Goal: Task Accomplishment & Management: Use online tool/utility

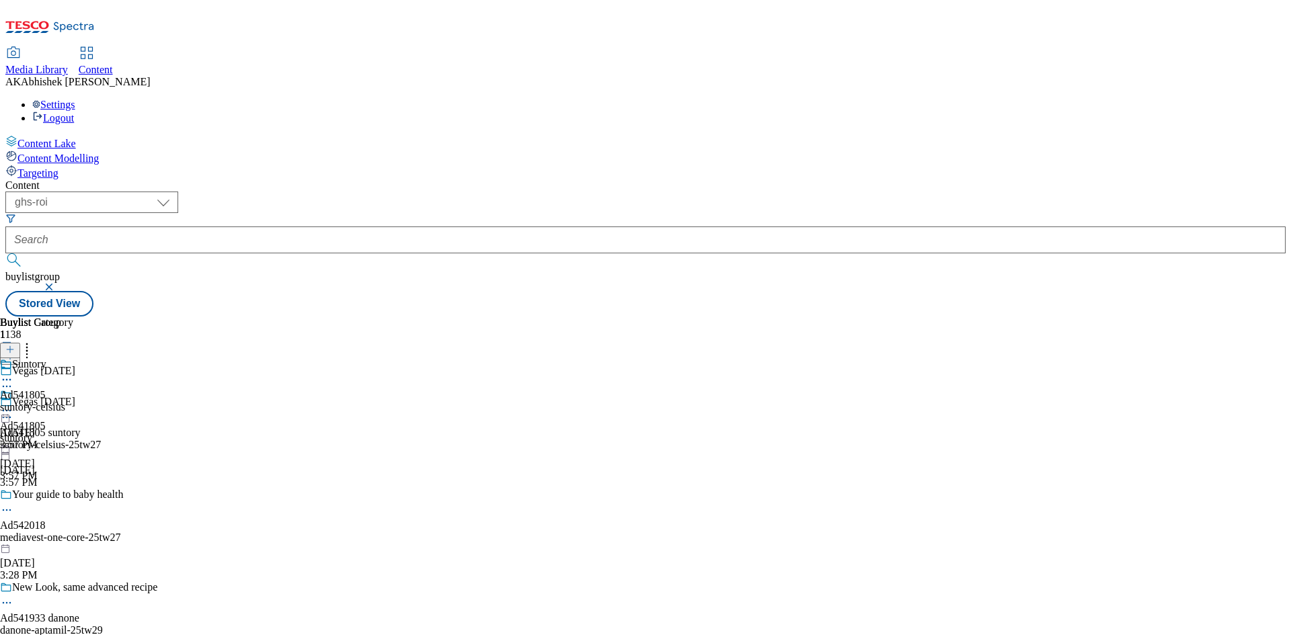
click at [5, 254] on button "submit" at bounding box center [14, 260] width 19 height 13
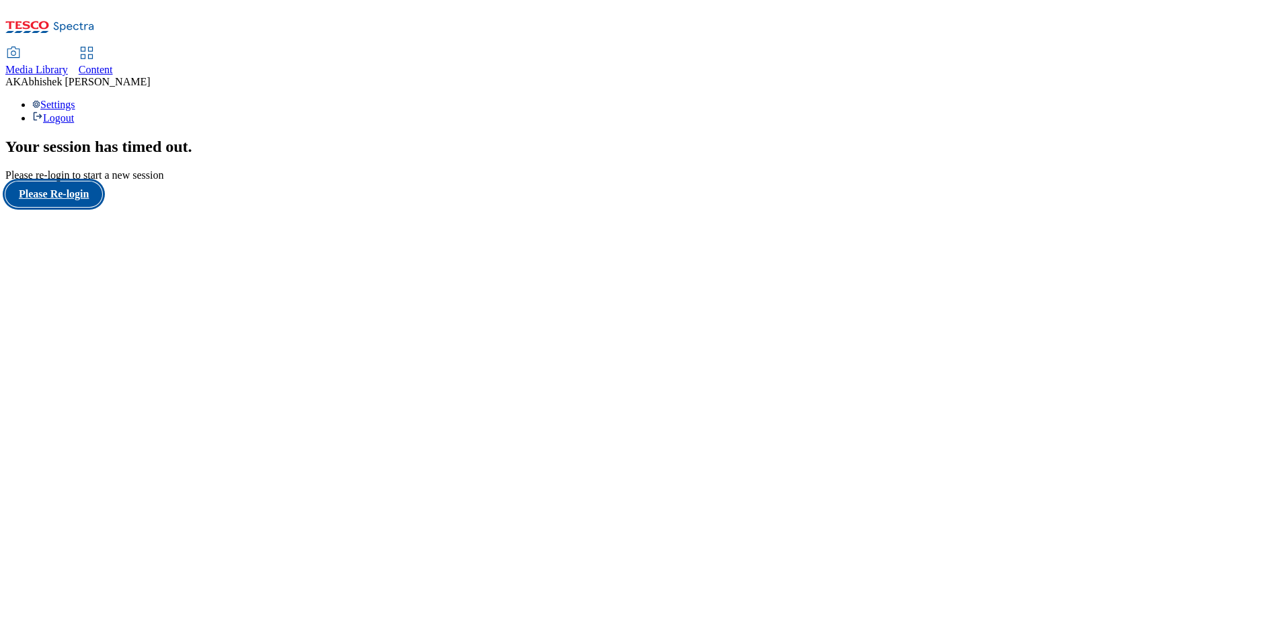
click at [89, 207] on button "Please Re-login" at bounding box center [53, 195] width 97 height 26
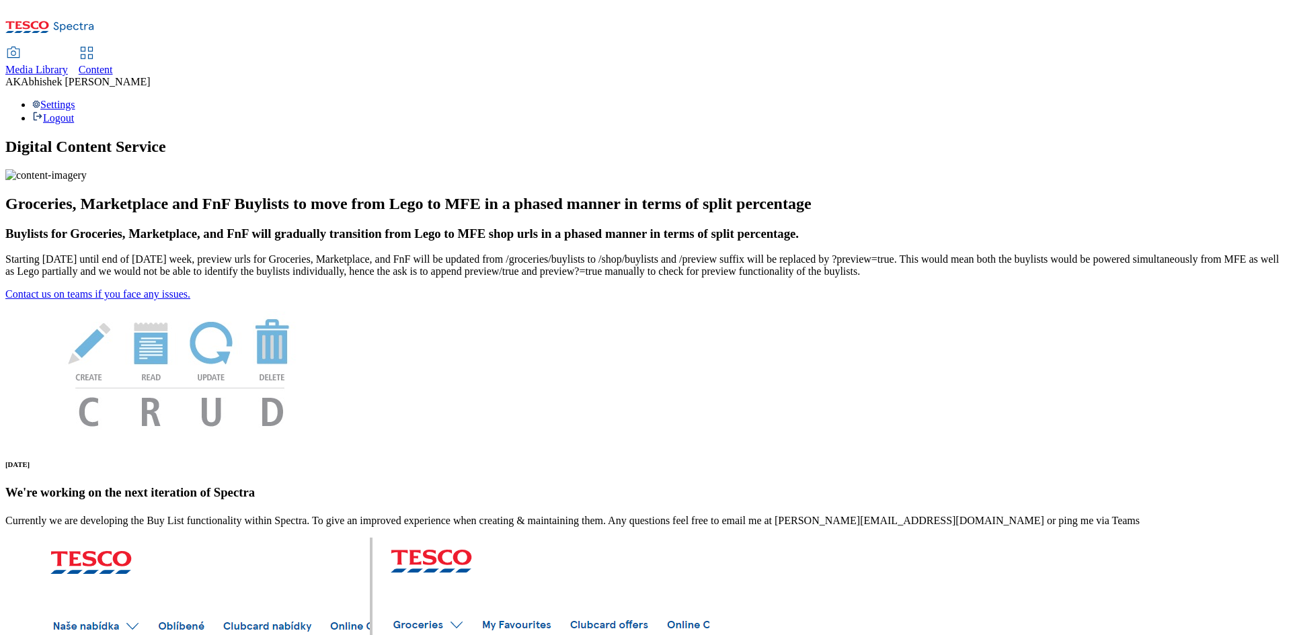
click at [113, 64] on span "Content" at bounding box center [96, 69] width 34 height 11
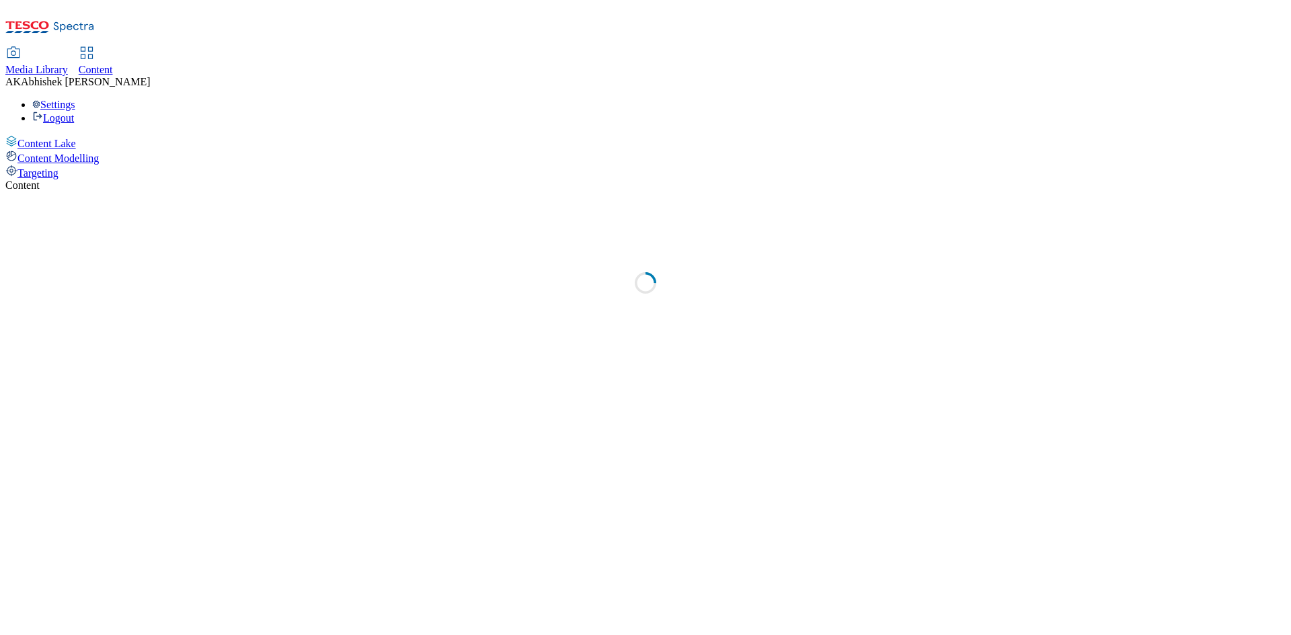
select select "ghs-[GEOGRAPHIC_DATA]"
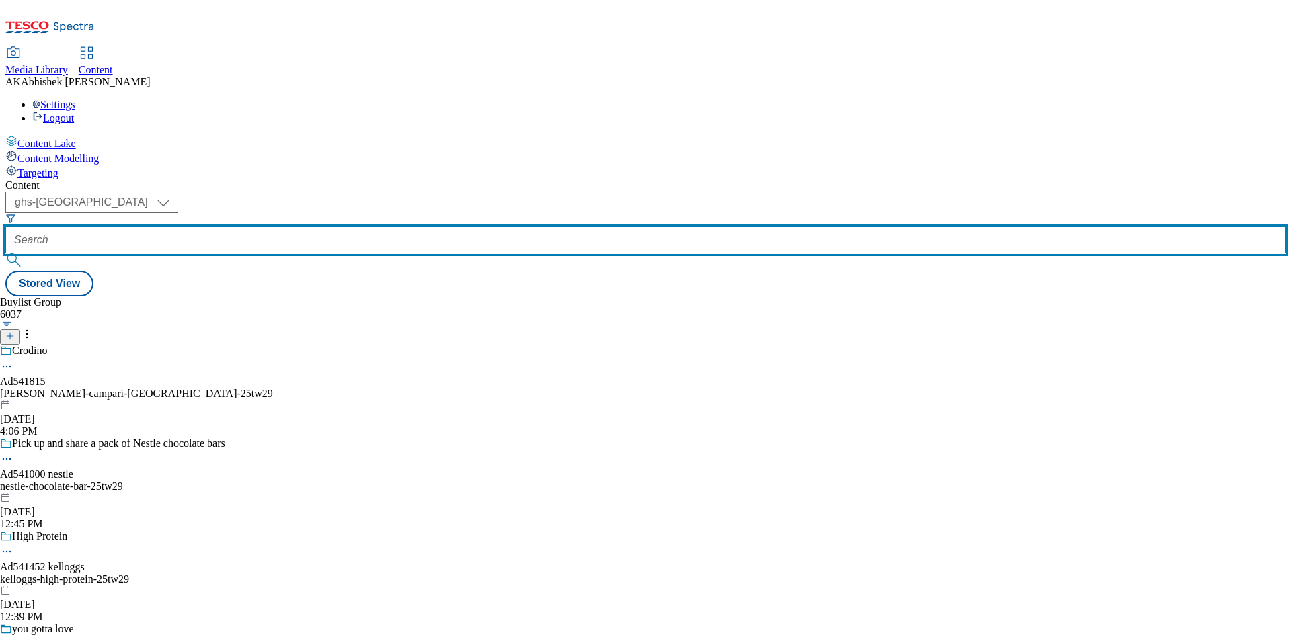
click at [329, 227] on input "text" at bounding box center [645, 240] width 1280 height 27
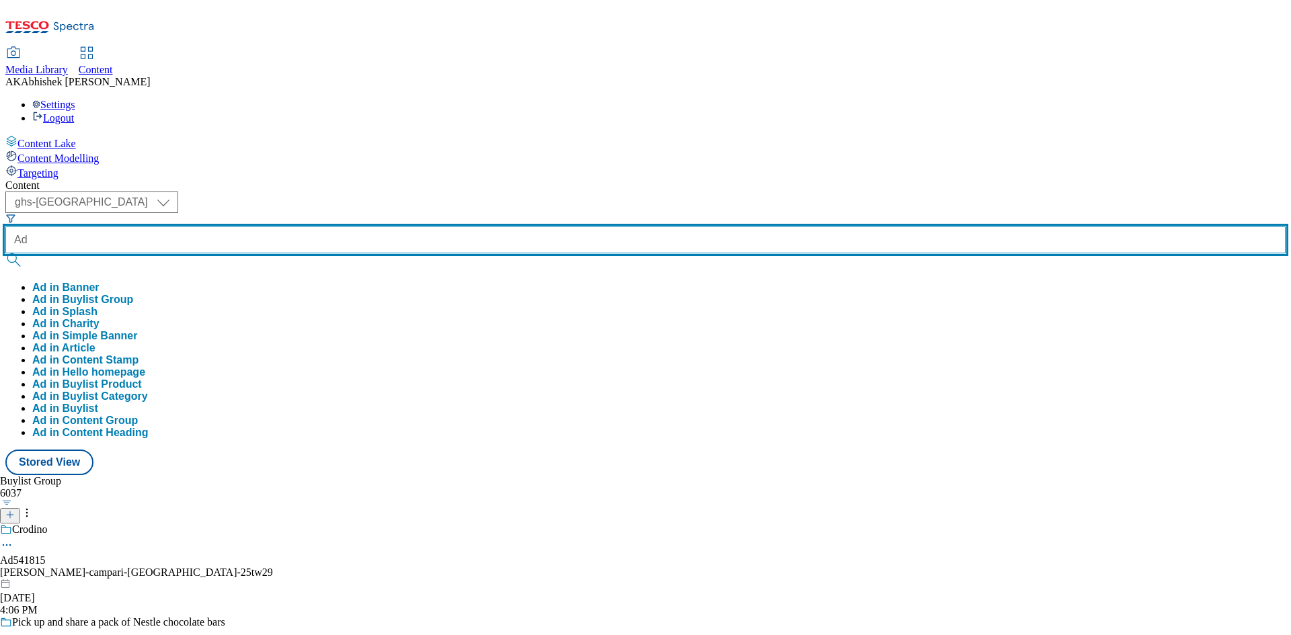
paste input "541815"
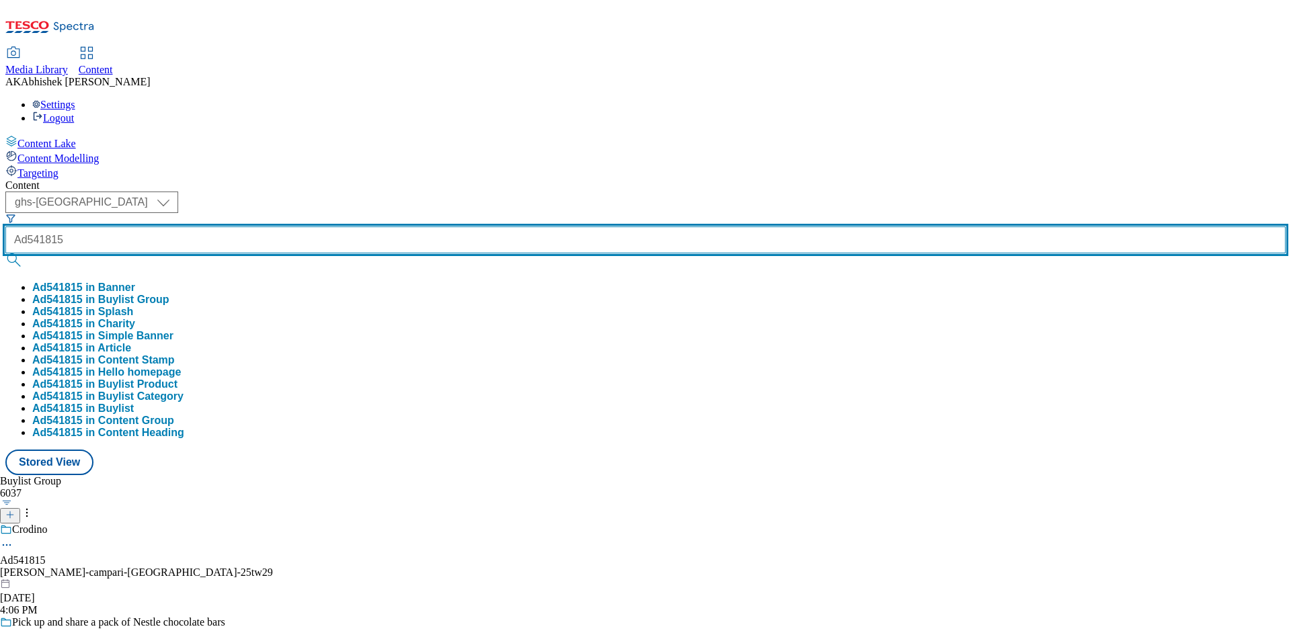
type input "Ad541815"
click at [5, 254] on button "submit" at bounding box center [14, 260] width 19 height 13
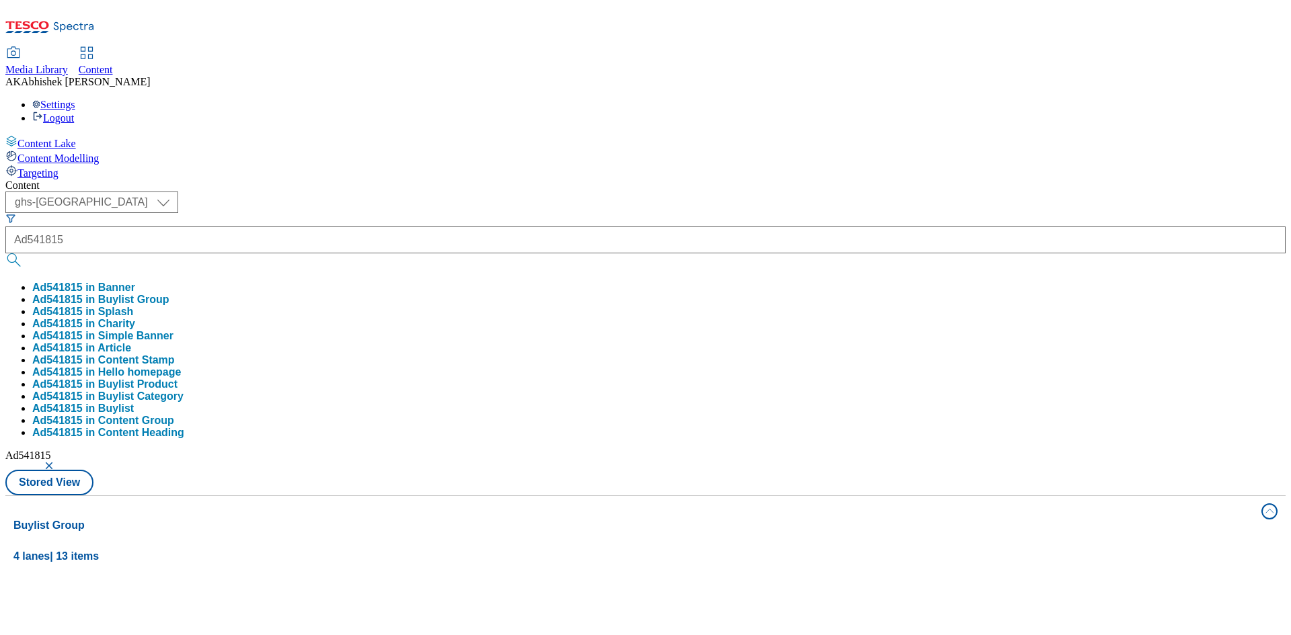
click at [558, 180] on div "Content ( optional ) ghs-roi ghs-uk ghs-uk Ad541815 Ad541815 in Banner Ad541815…" at bounding box center [645, 631] width 1280 height 902
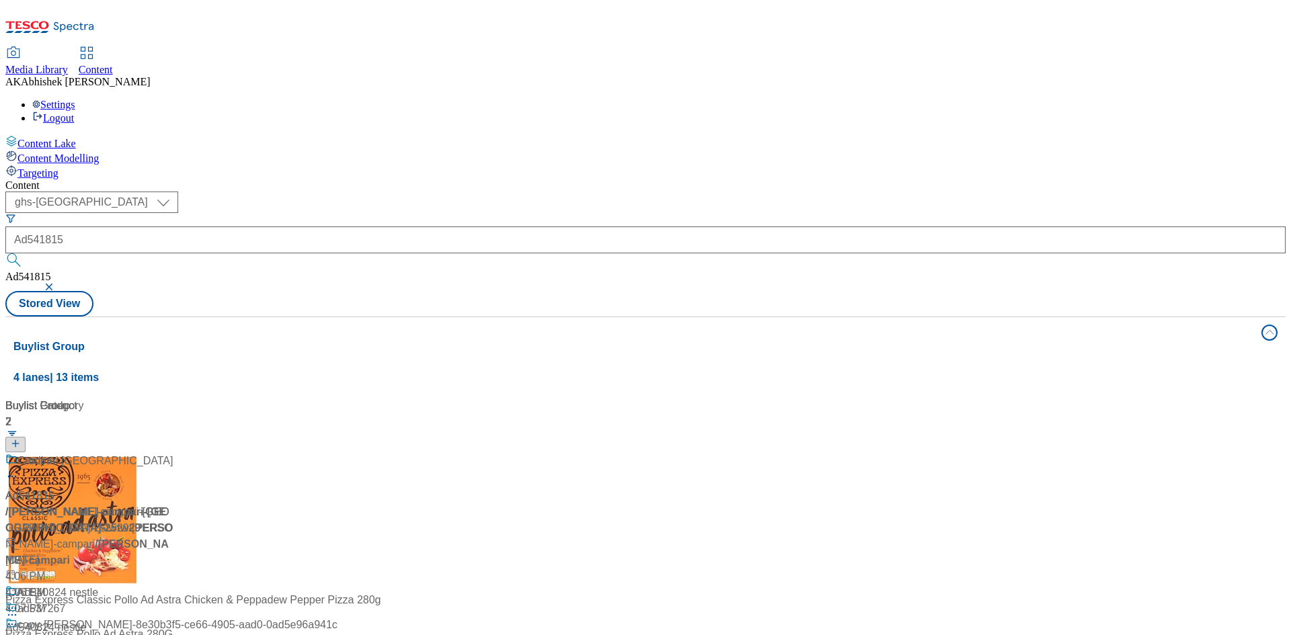
click at [173, 453] on div "Non-alcoholic spritz Ad541815 / [PERSON_NAME]-campari-[GEOGRAPHIC_DATA]-25tw29 …" at bounding box center [89, 527] width 168 height 148
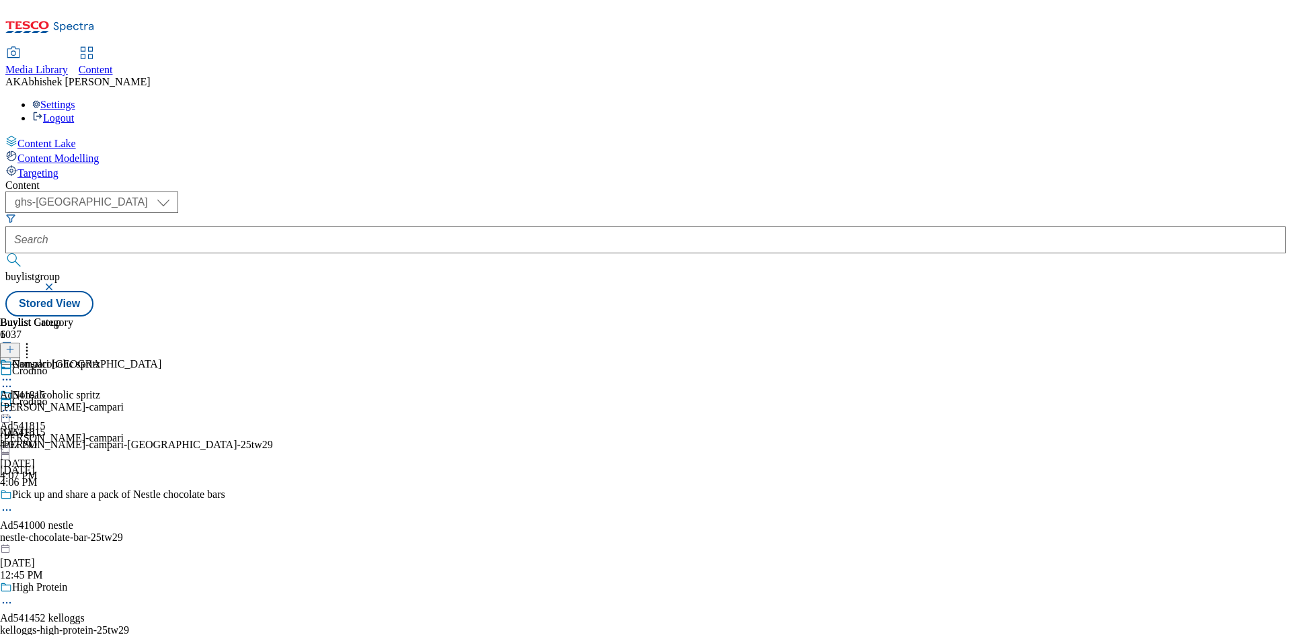
click at [13, 411] on icon at bounding box center [6, 417] width 13 height 13
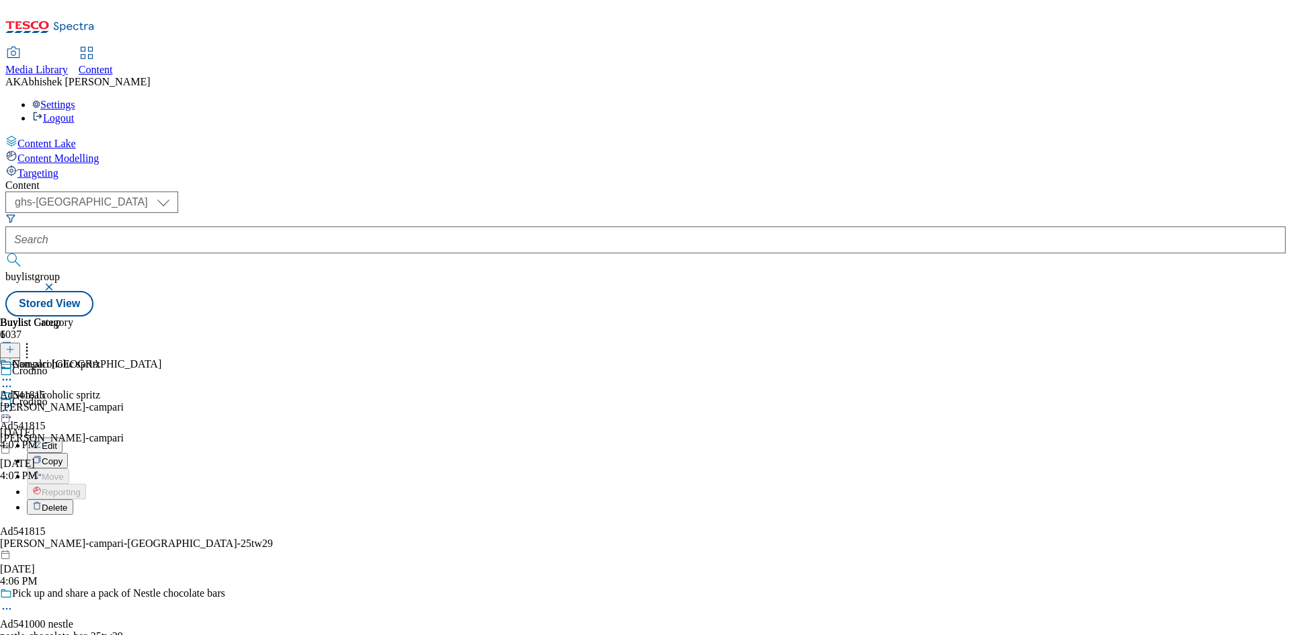
click at [57, 441] on span "Edit" at bounding box center [49, 446] width 15 height 10
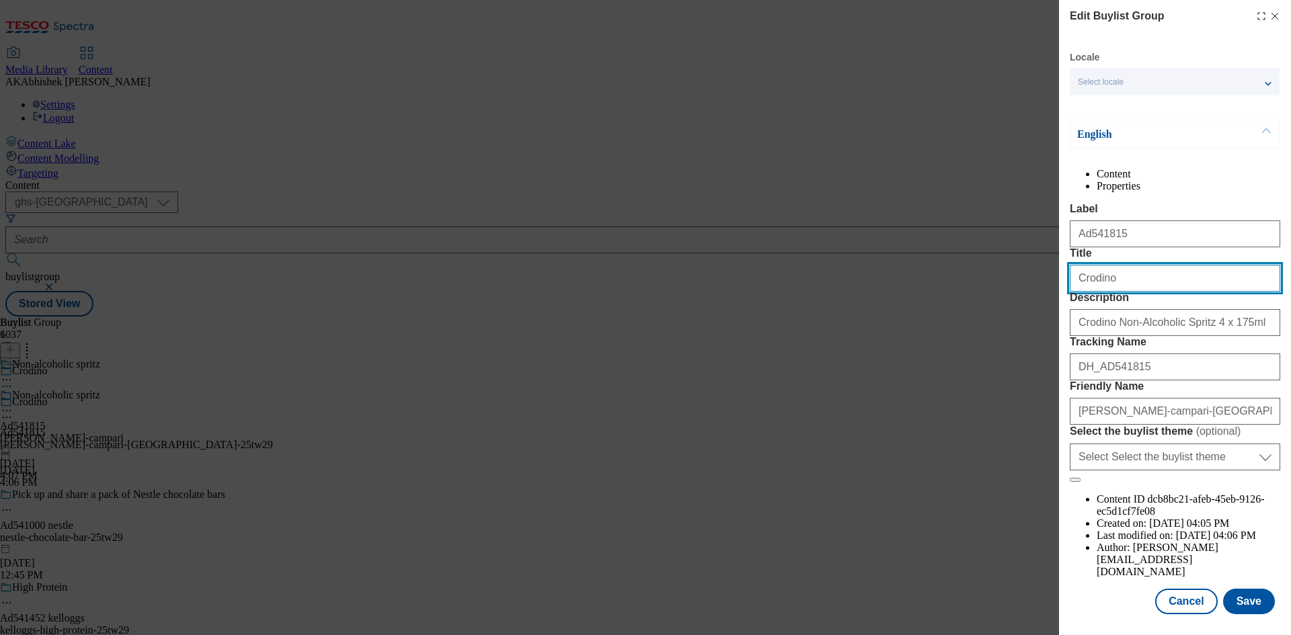
click at [1143, 292] on input "Crodino" at bounding box center [1175, 278] width 210 height 27
click at [1247, 601] on button "Save" at bounding box center [1249, 601] width 52 height 26
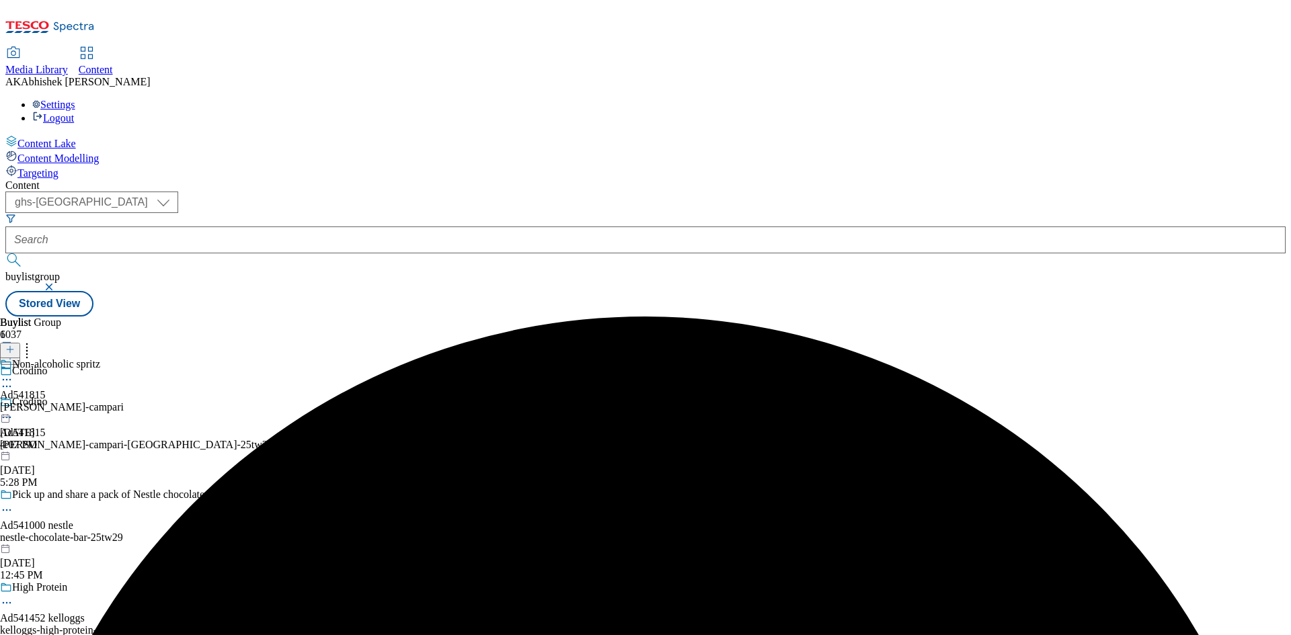
click at [13, 373] on icon at bounding box center [6, 379] width 13 height 13
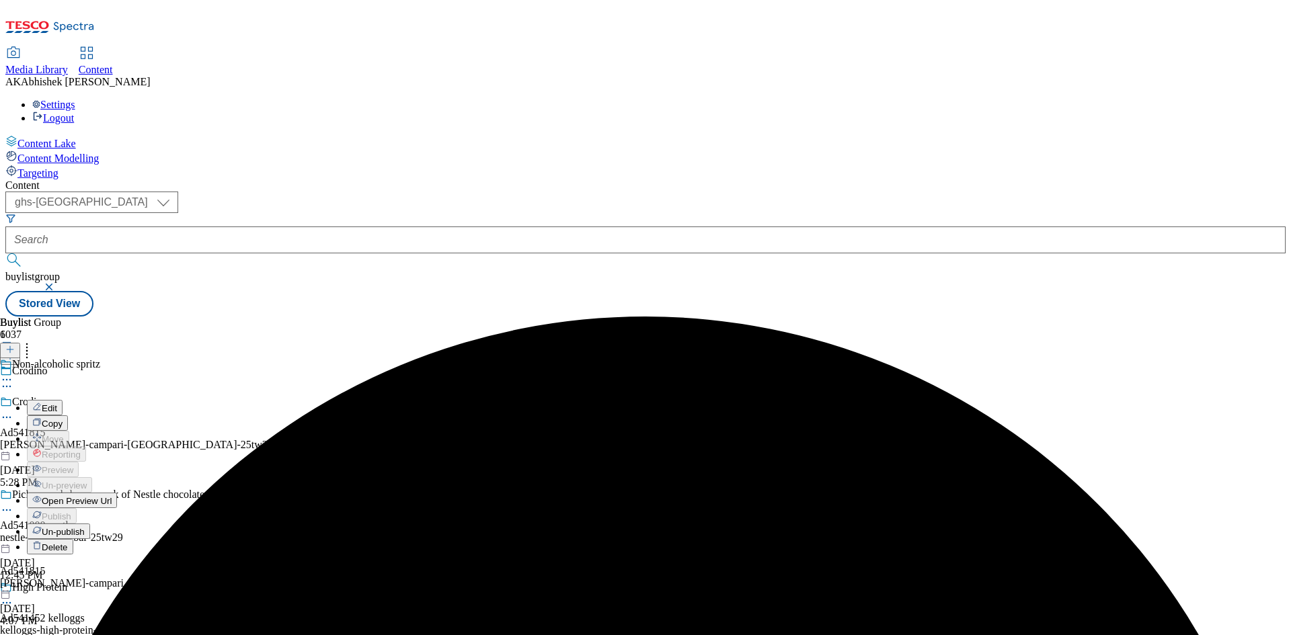
click at [57, 403] on span "Edit" at bounding box center [49, 408] width 15 height 10
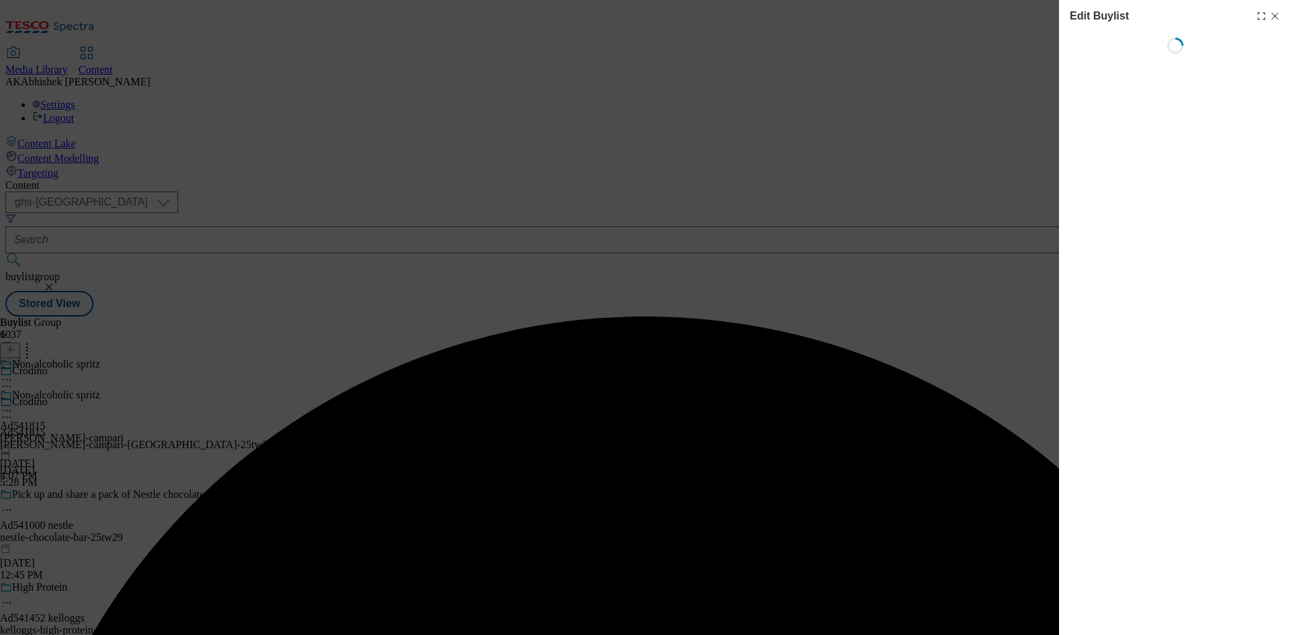
select select "tactical"
select select "supplier funded short term 1-3 weeks"
select select "dunnhumby"
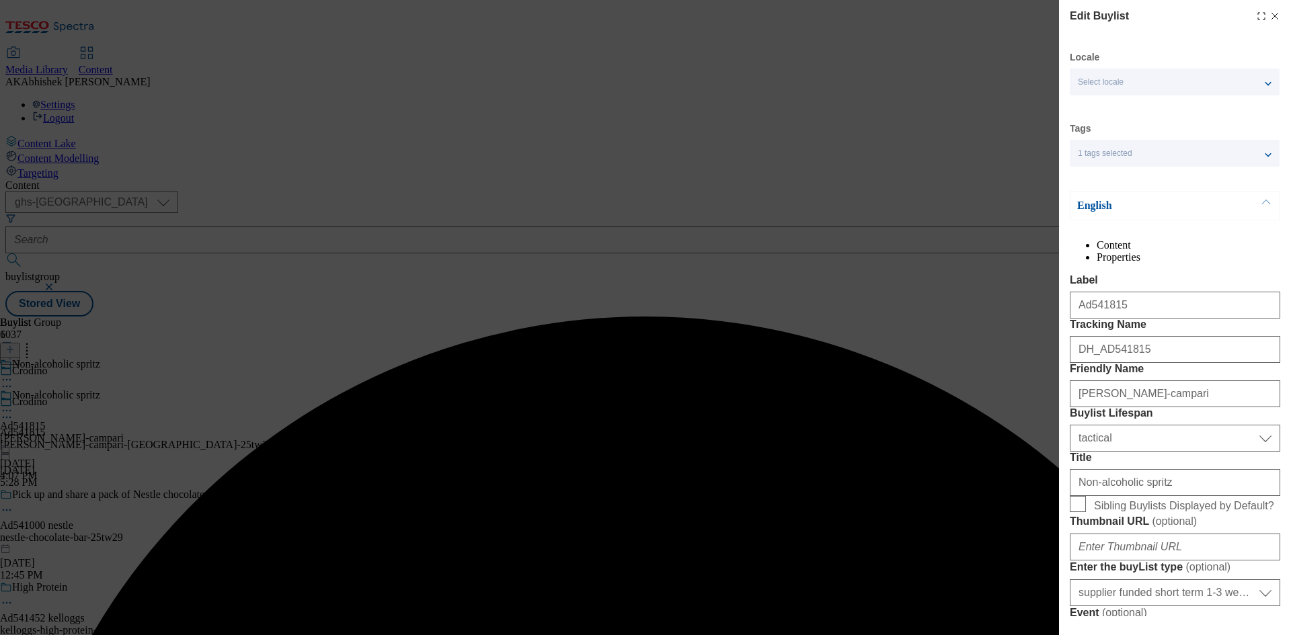
select select "Banner"
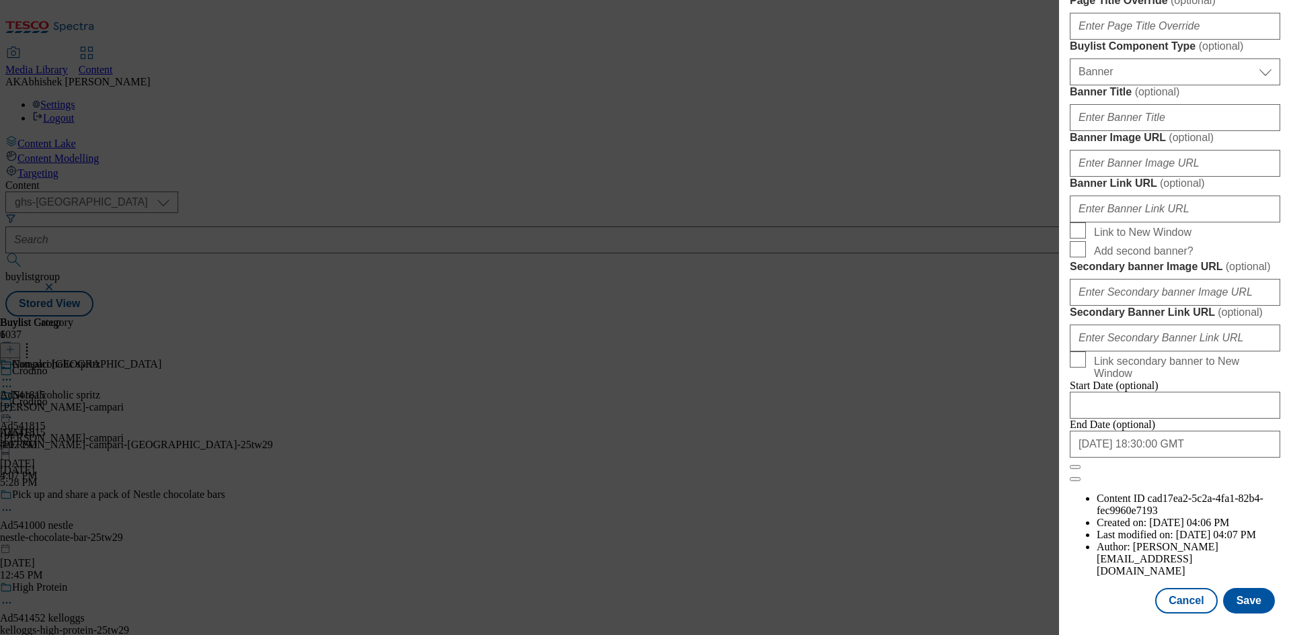
scroll to position [1392, 0]
click at [1239, 608] on button "Save" at bounding box center [1249, 601] width 52 height 26
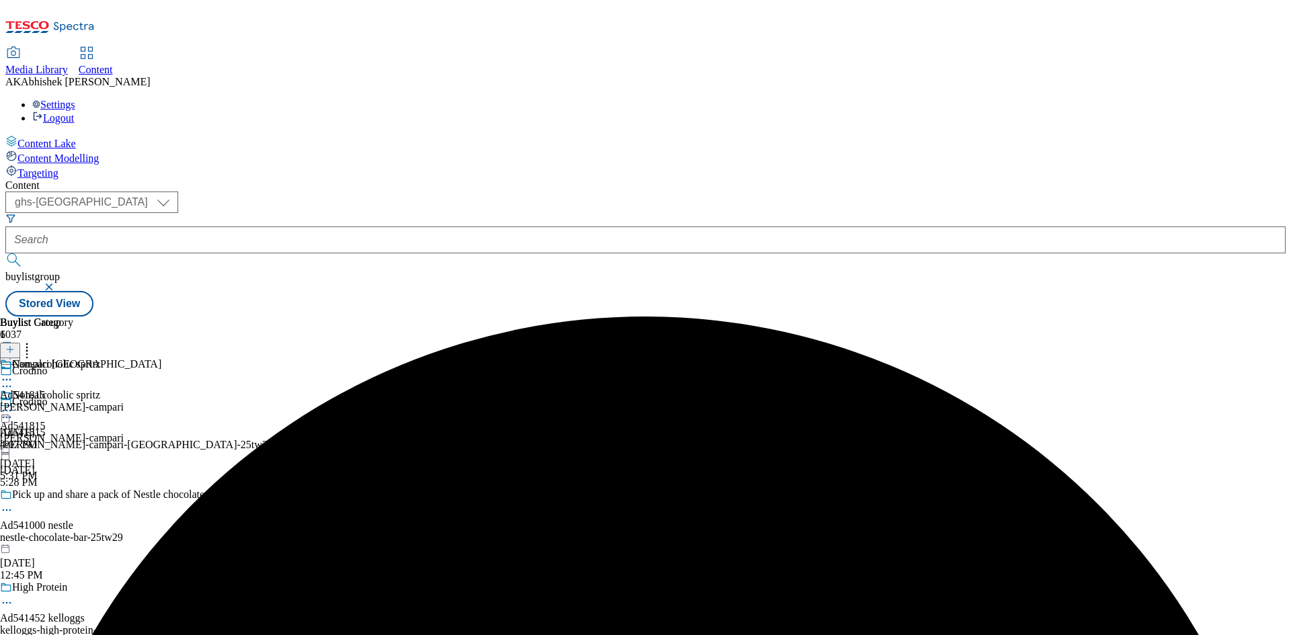
click at [161, 358] on div "Campari [GEOGRAPHIC_DATA] Ad541815 [PERSON_NAME]-campari [DATE] 4:07 PM" at bounding box center [80, 404] width 161 height 93
click at [13, 404] on icon at bounding box center [6, 410] width 13 height 13
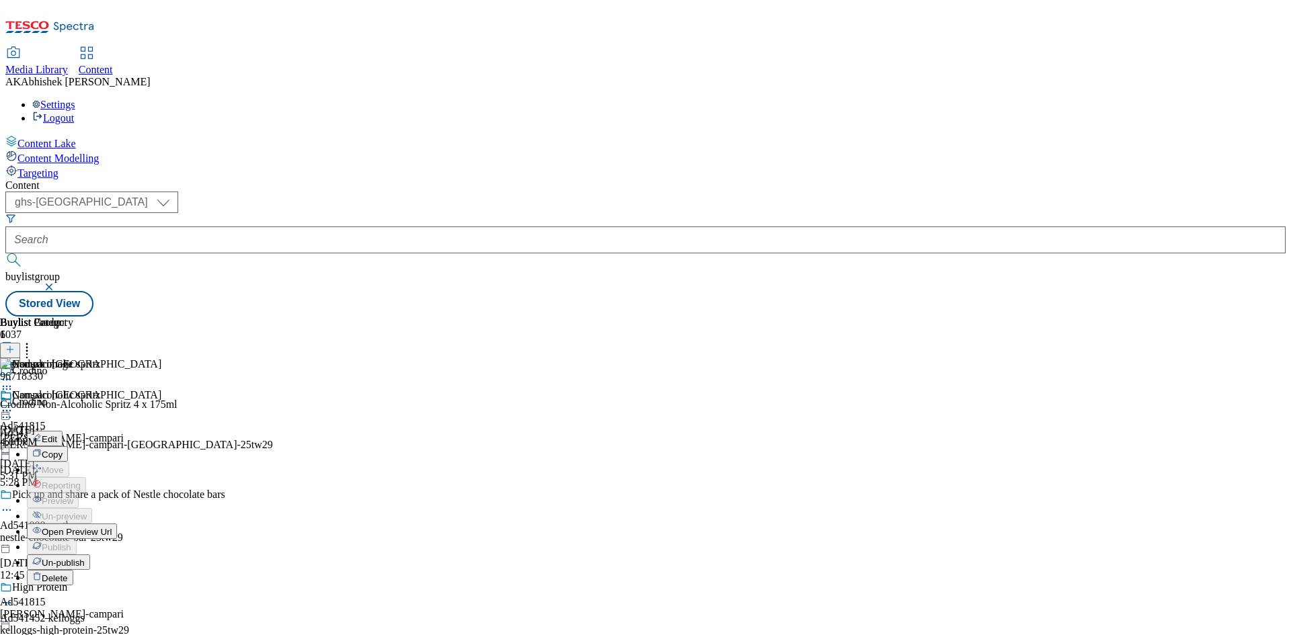
click at [112, 527] on span "Open Preview Url" at bounding box center [77, 532] width 70 height 10
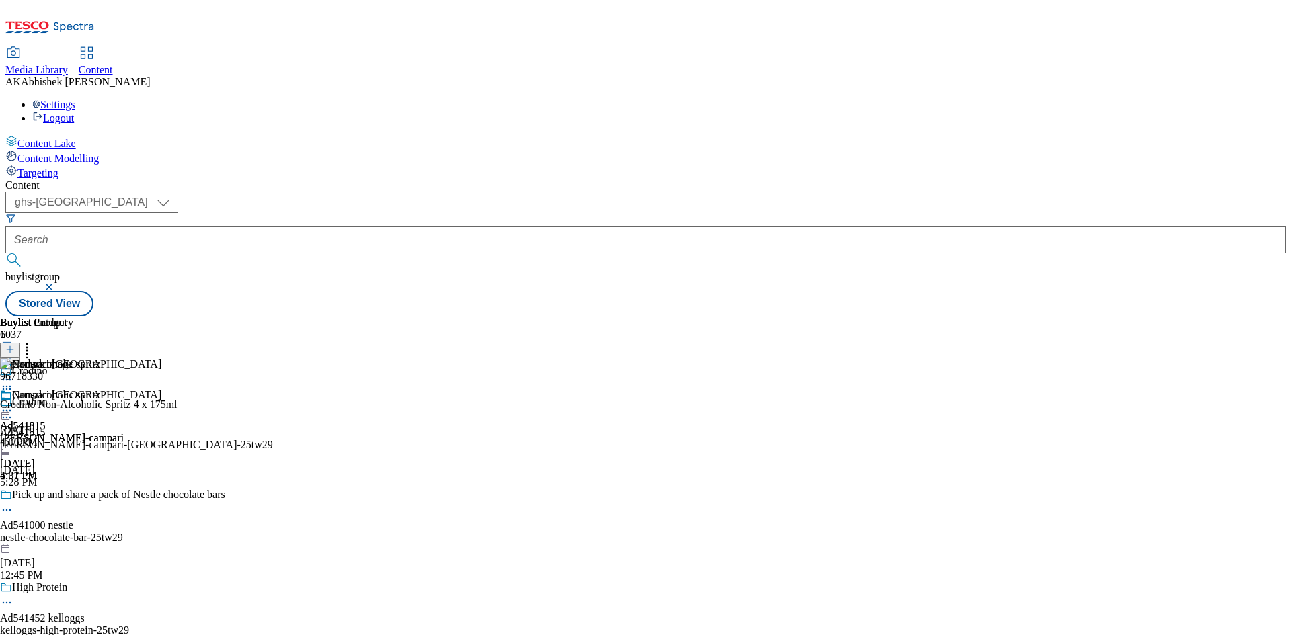
click at [13, 404] on icon at bounding box center [6, 410] width 13 height 13
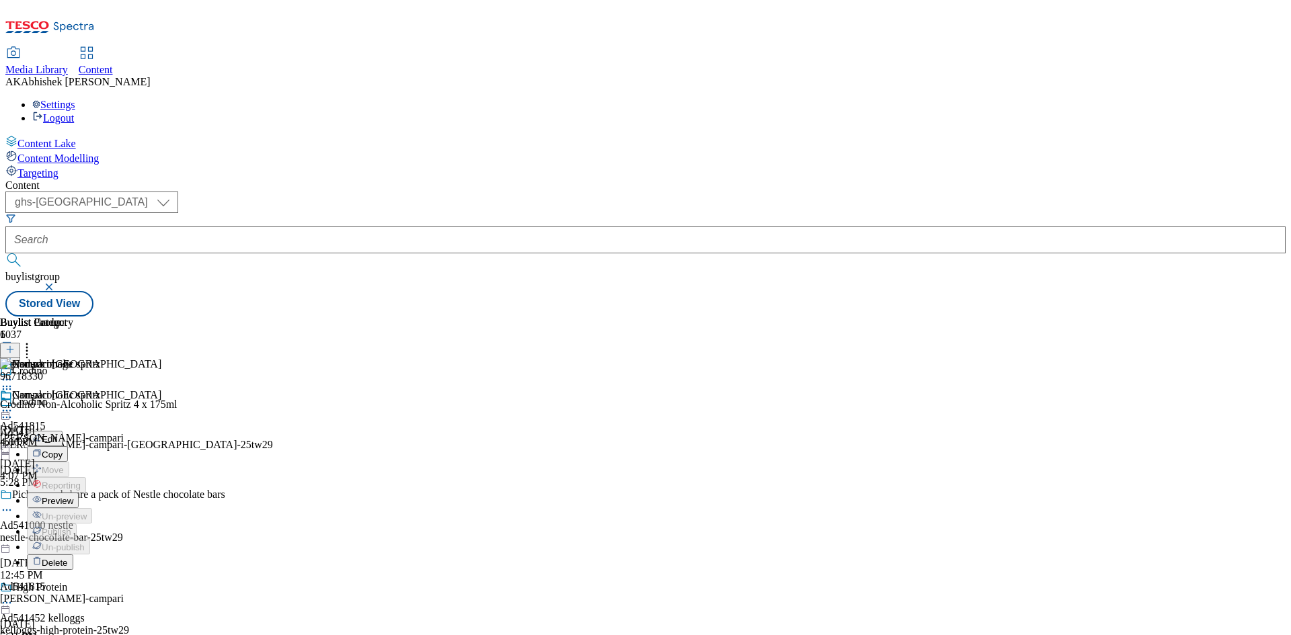
click at [73, 496] on span "Preview" at bounding box center [58, 501] width 32 height 10
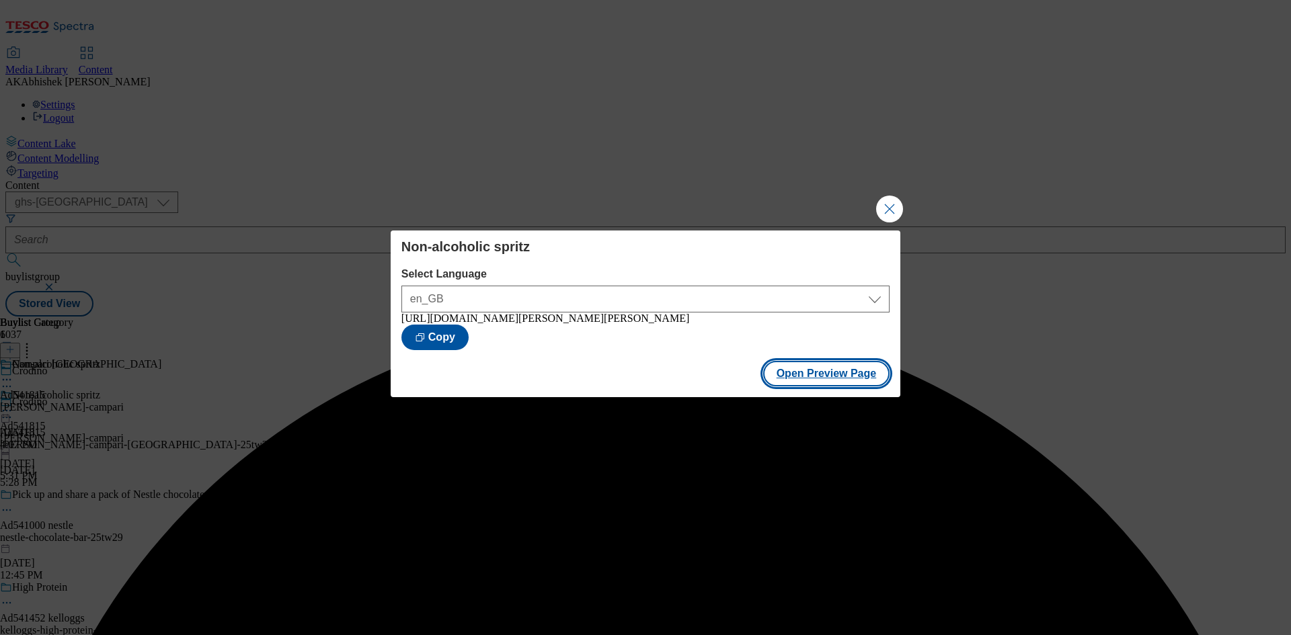
click at [857, 374] on button "Open Preview Page" at bounding box center [826, 374] width 127 height 26
click at [892, 196] on button "Close Modal" at bounding box center [889, 209] width 27 height 27
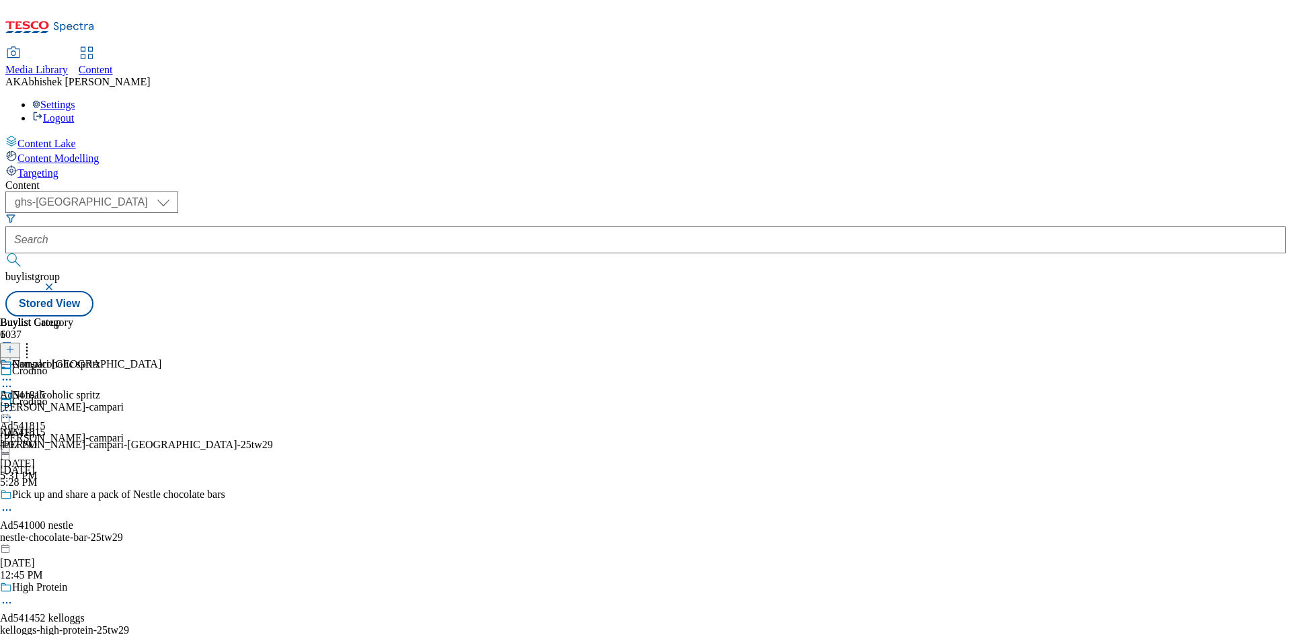
click at [13, 404] on icon at bounding box center [6, 410] width 13 height 13
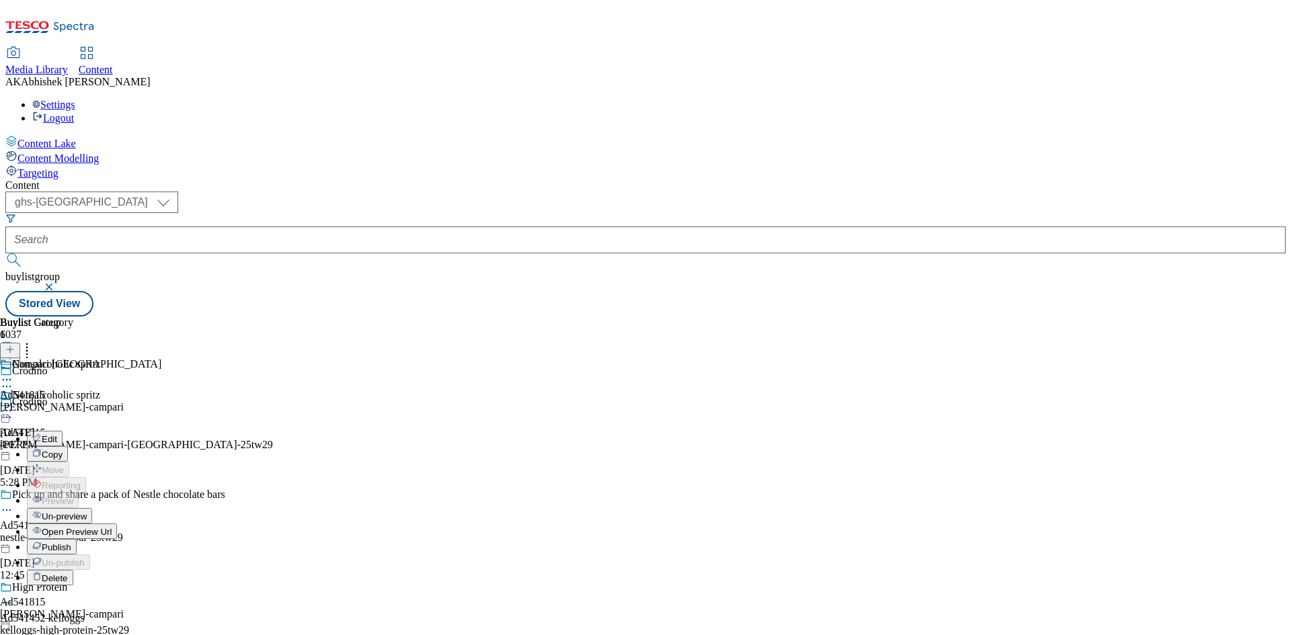
click at [71, 543] on span "Publish" at bounding box center [57, 548] width 30 height 10
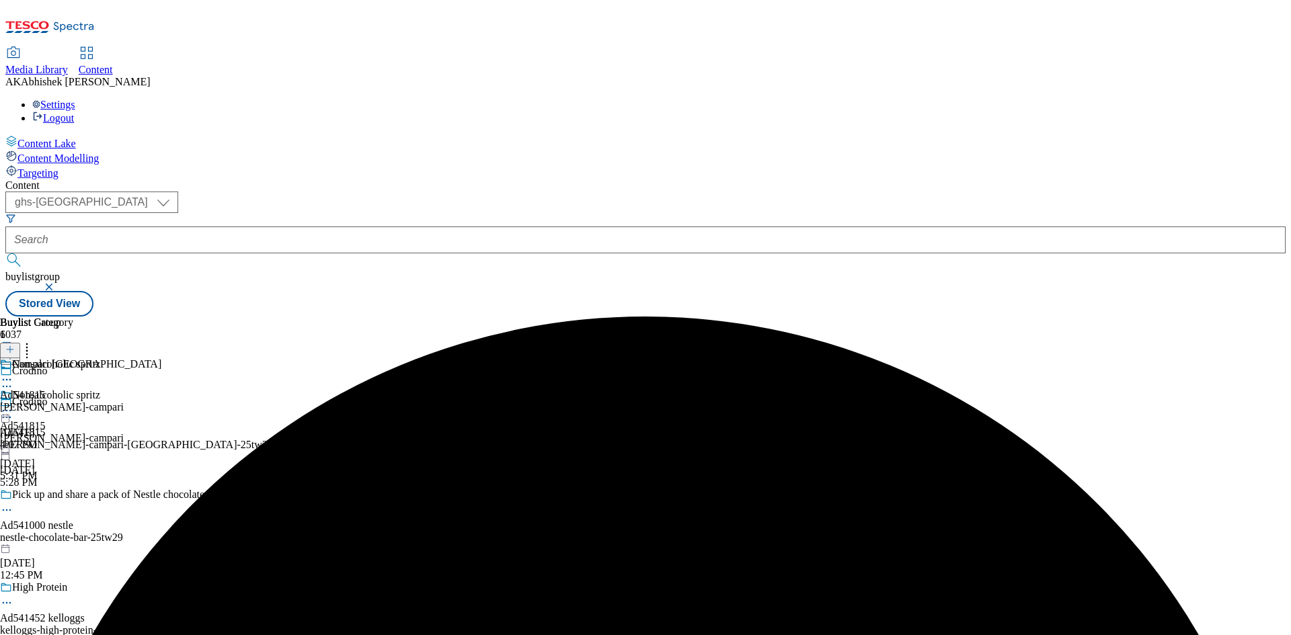
click at [11, 379] on circle at bounding box center [10, 380] width 2 height 2
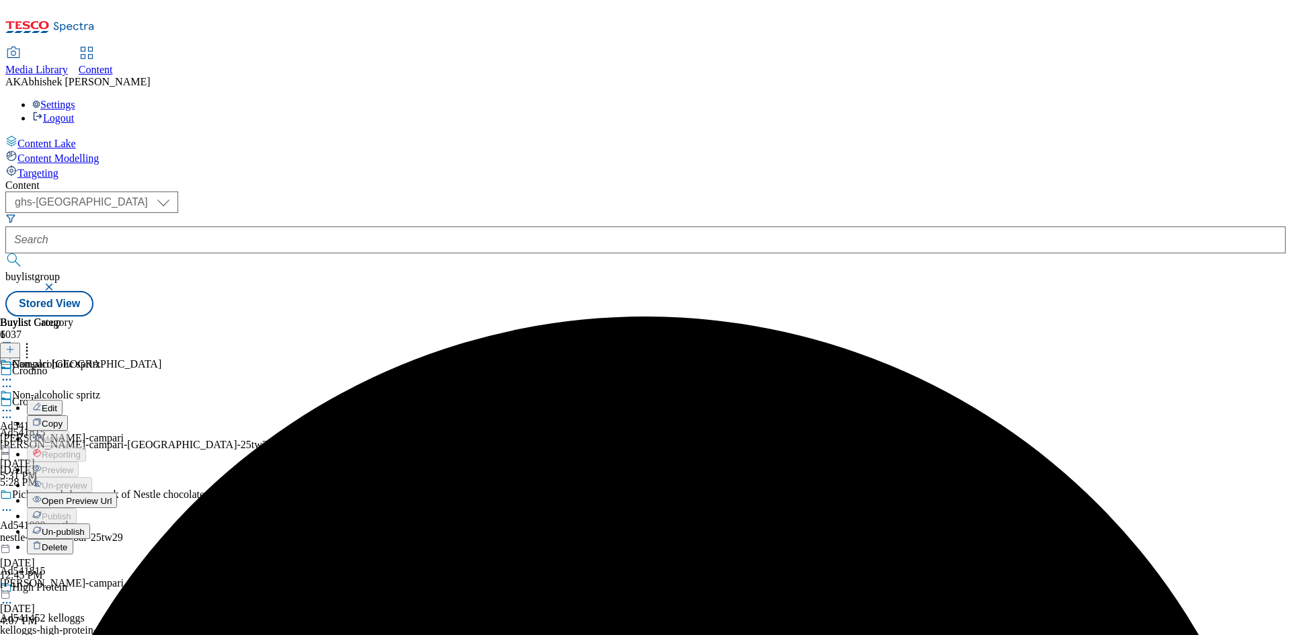
click at [85, 527] on span "Un-publish" at bounding box center [63, 532] width 43 height 10
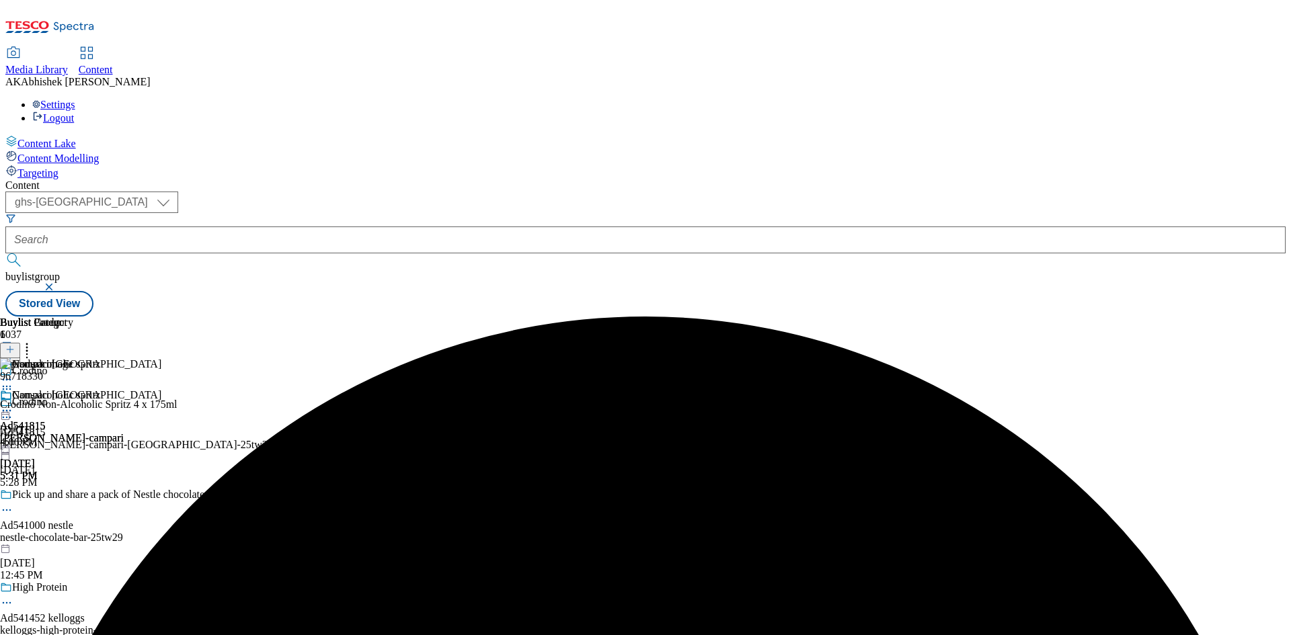
click at [5, 410] on circle at bounding box center [4, 411] width 2 height 2
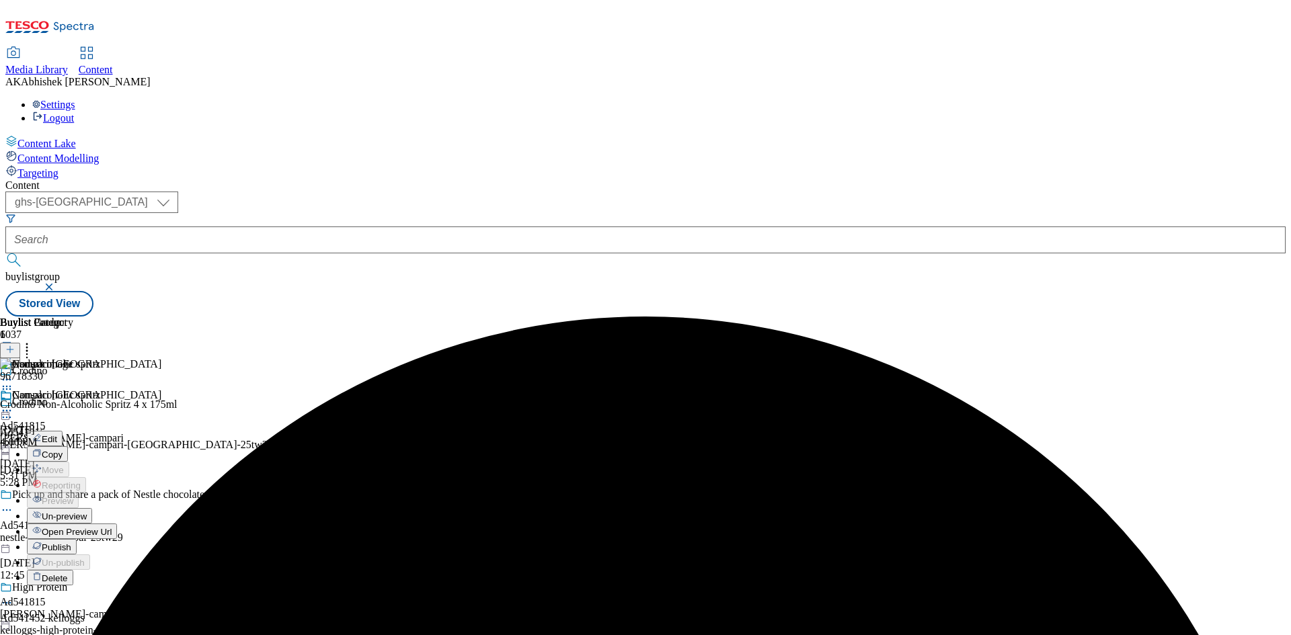
click at [87, 512] on span "Un-preview" at bounding box center [64, 517] width 45 height 10
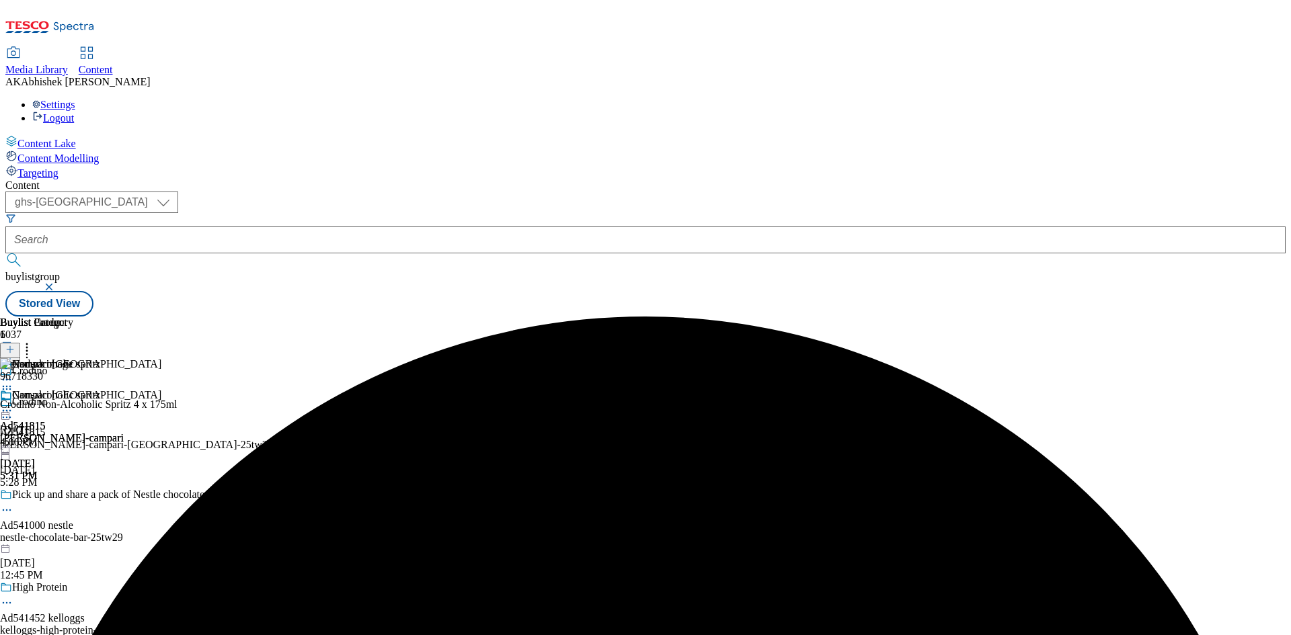
click at [13, 404] on icon at bounding box center [6, 410] width 13 height 13
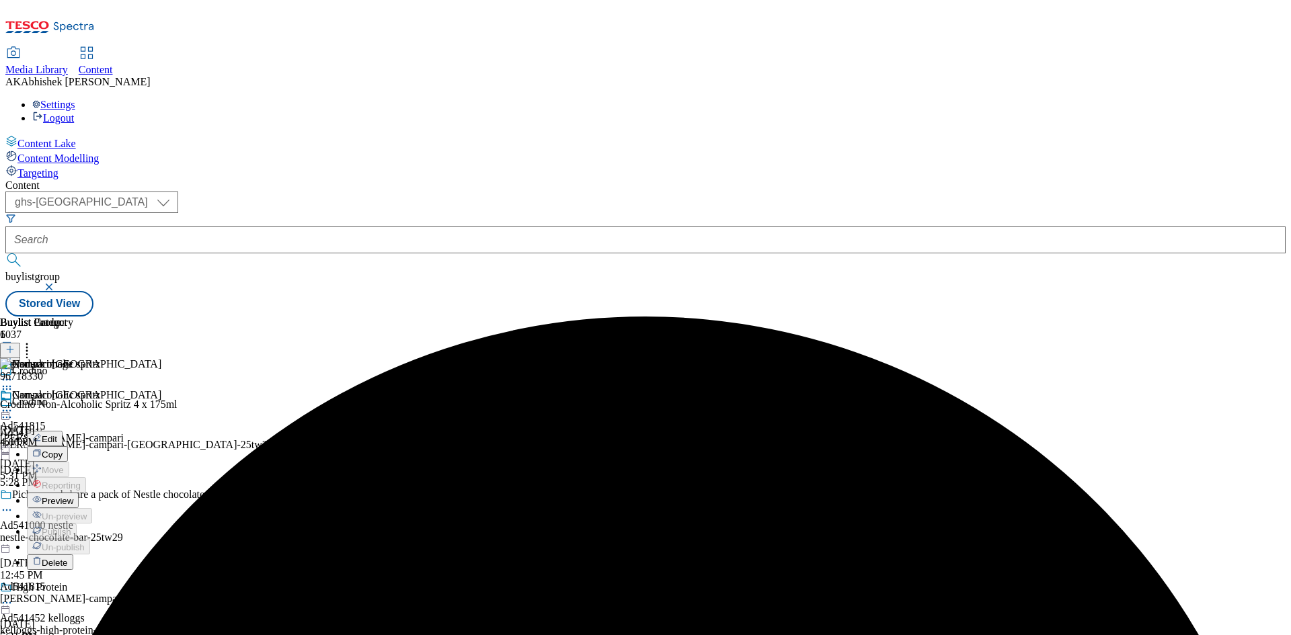
click at [63, 431] on button "Edit" at bounding box center [45, 438] width 36 height 15
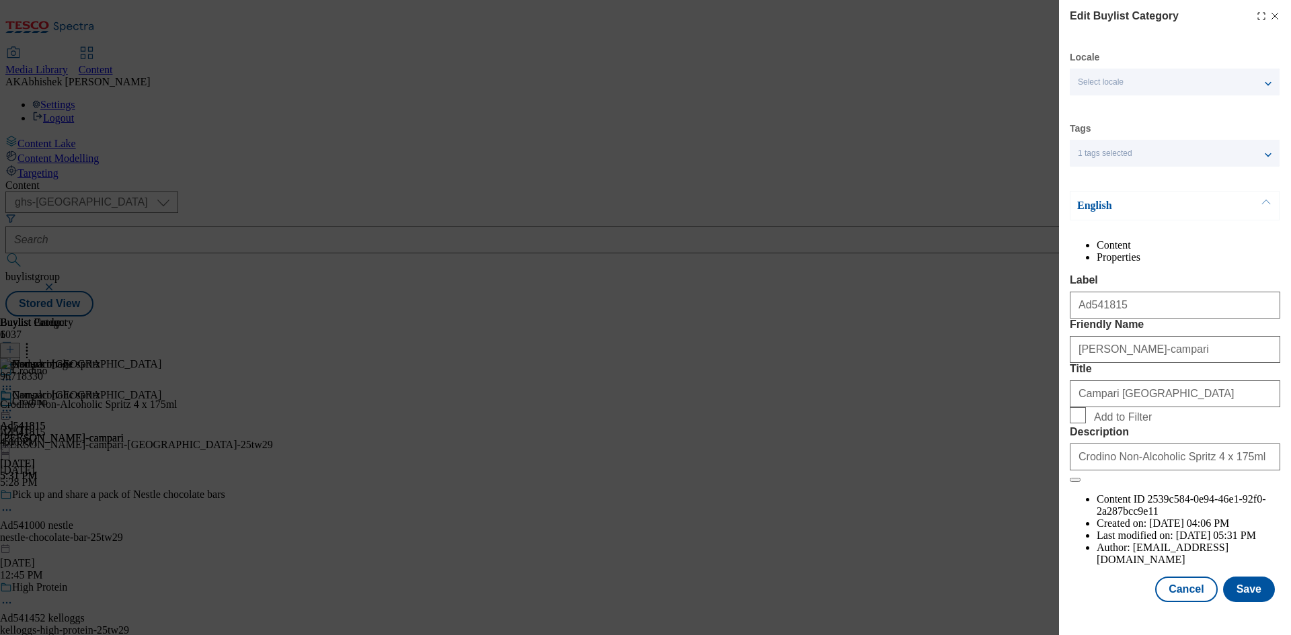
scroll to position [26, 0]
click at [1251, 602] on button "Save" at bounding box center [1249, 590] width 52 height 26
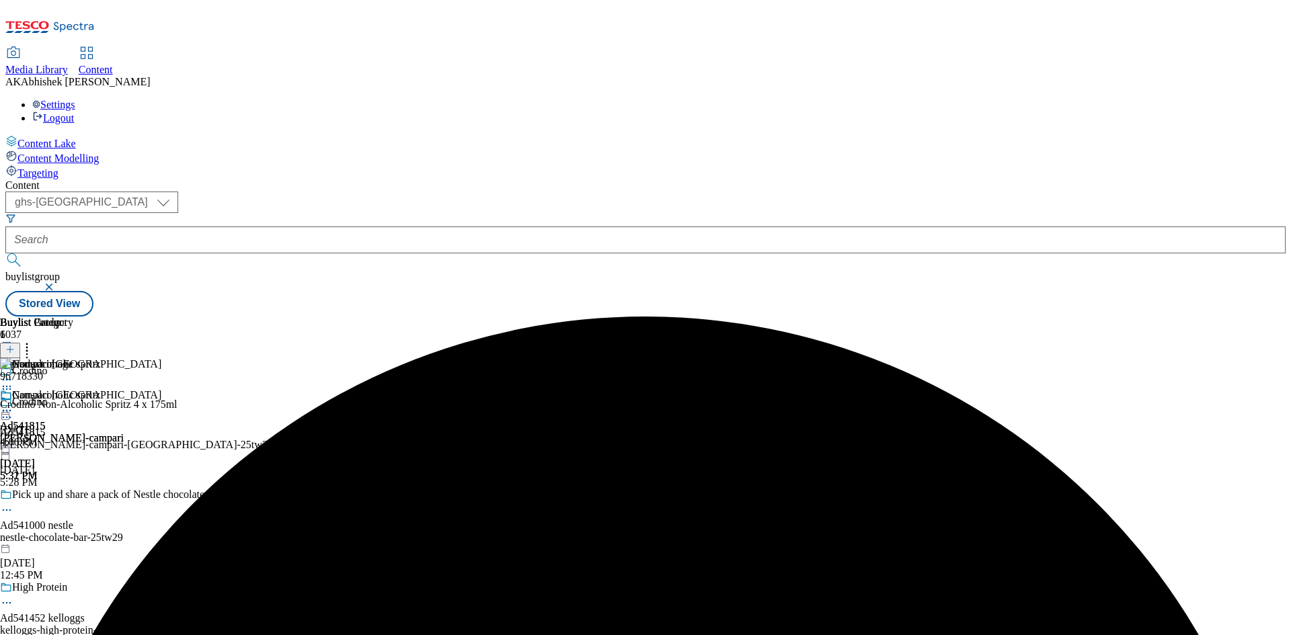
click at [13, 404] on icon at bounding box center [6, 410] width 13 height 13
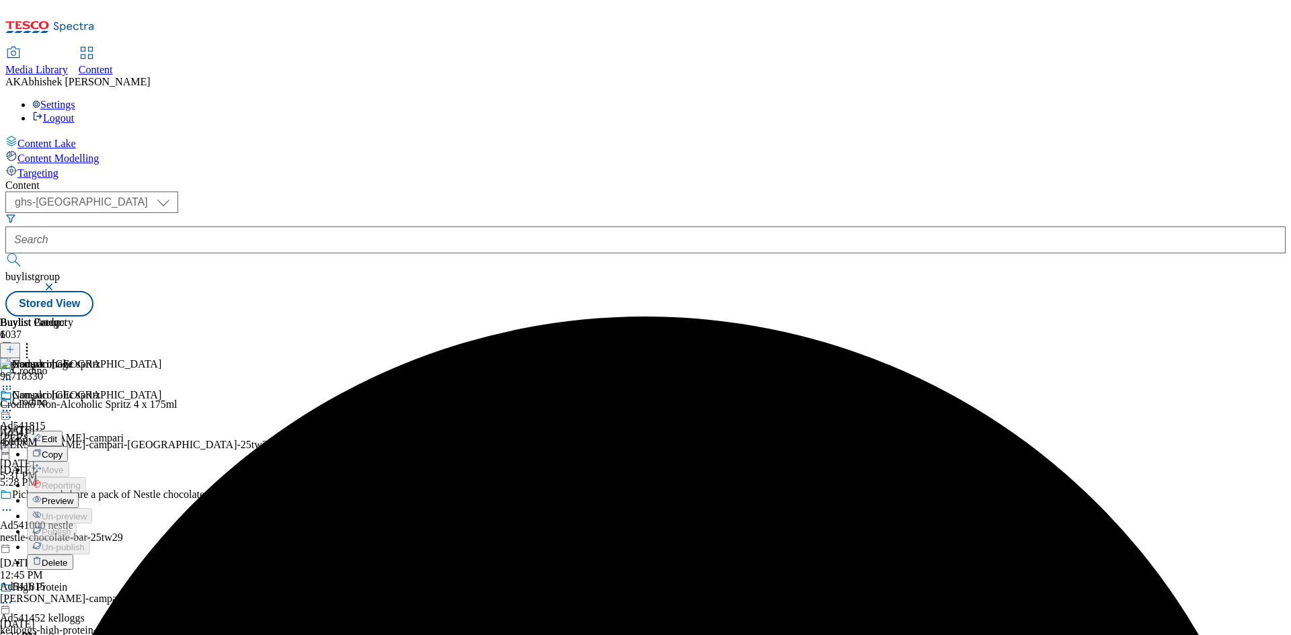
click at [73, 496] on span "Preview" at bounding box center [58, 501] width 32 height 10
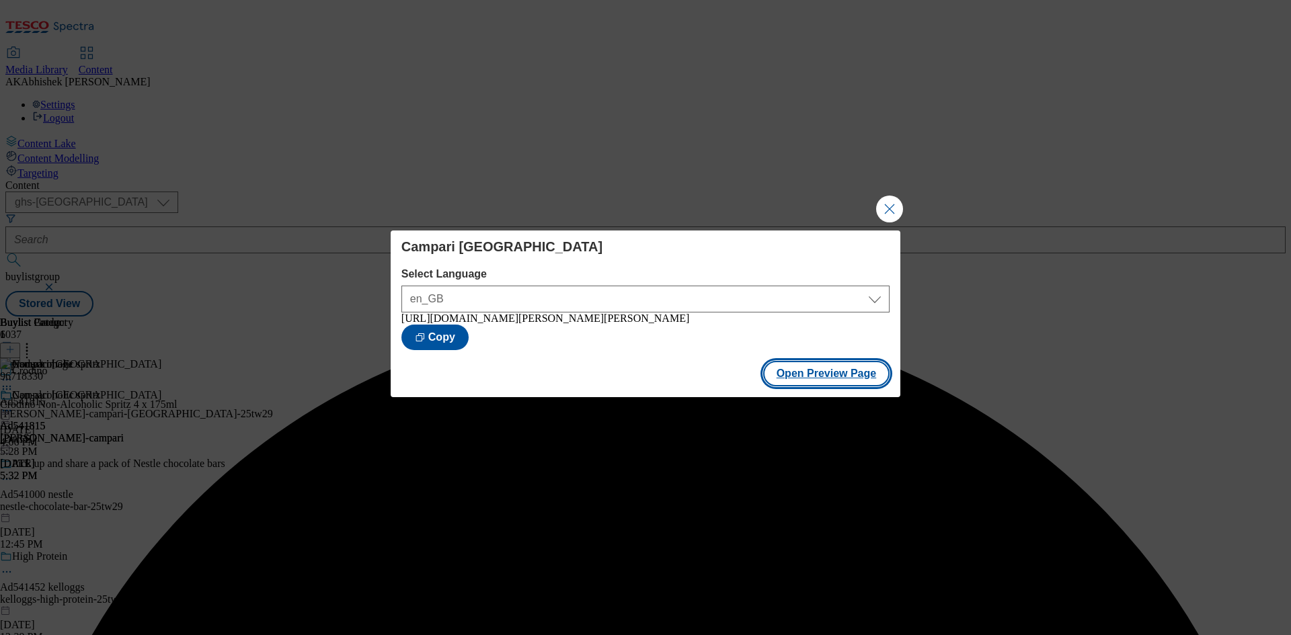
click at [822, 385] on button "Open Preview Page" at bounding box center [826, 374] width 127 height 26
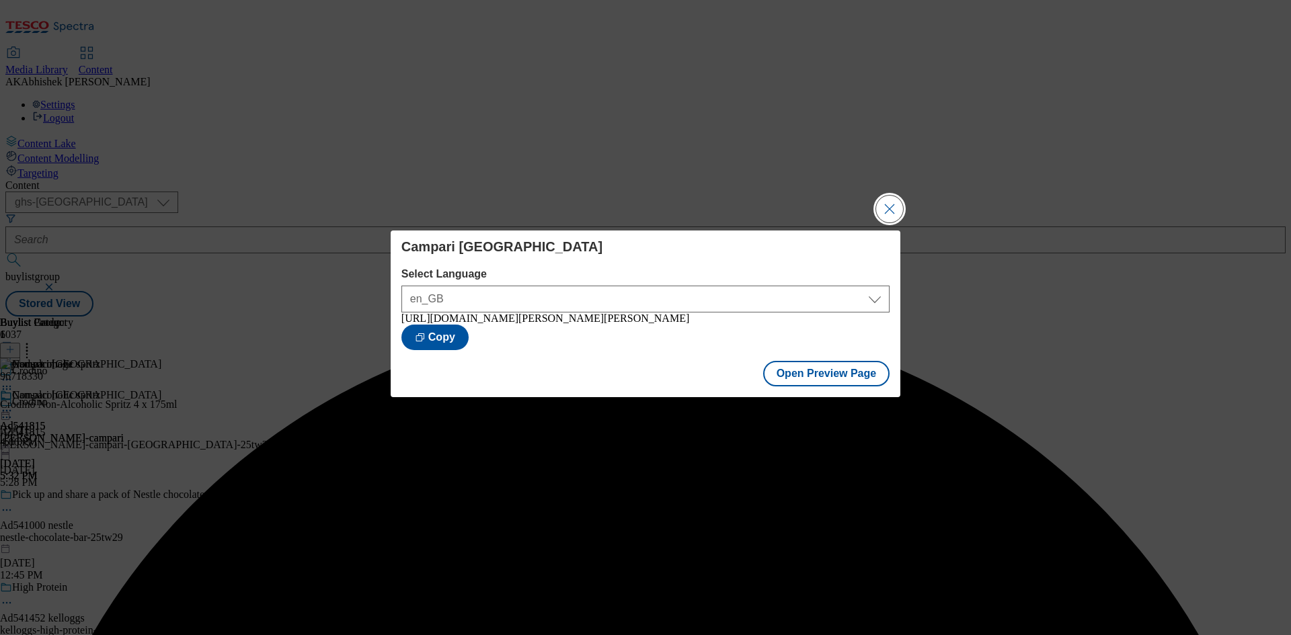
click at [896, 204] on button "Close Modal" at bounding box center [889, 209] width 27 height 27
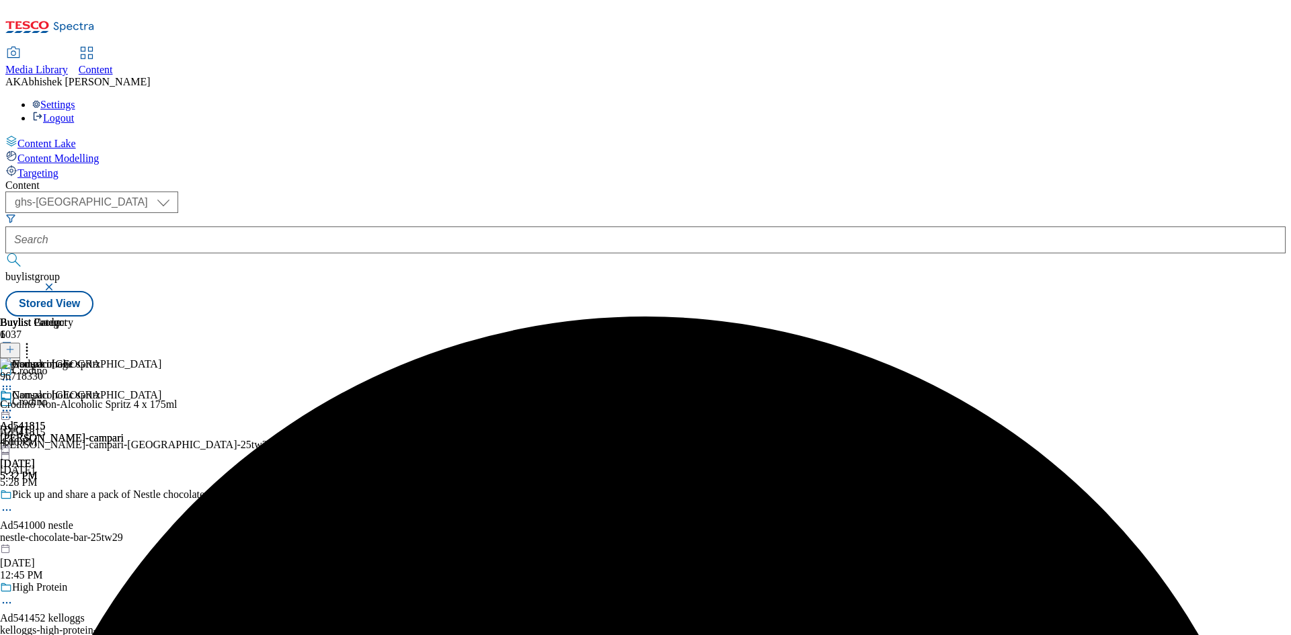
click at [13, 404] on icon at bounding box center [6, 410] width 13 height 13
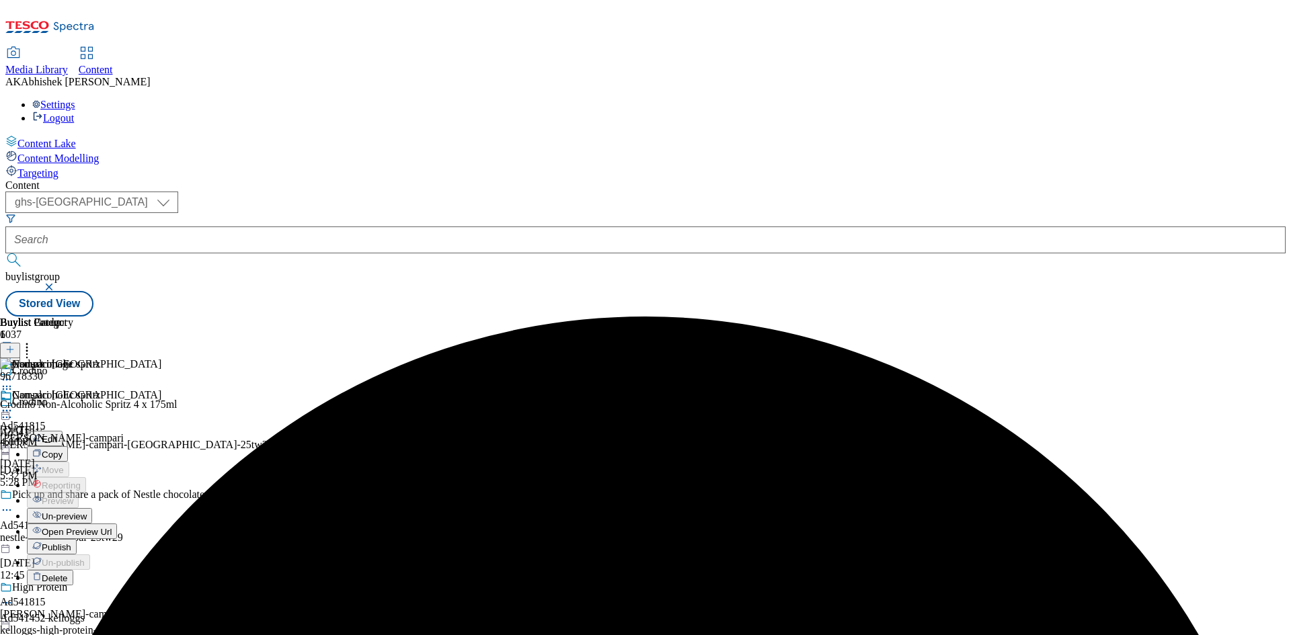
click at [71, 543] on span "Publish" at bounding box center [57, 548] width 30 height 10
